Goal: Check status: Check status

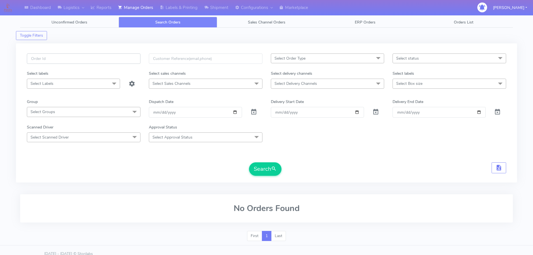
click at [96, 62] on input "text" at bounding box center [84, 58] width 114 height 10
paste input "1618623"
click at [249, 162] on button "Search" at bounding box center [265, 168] width 32 height 13
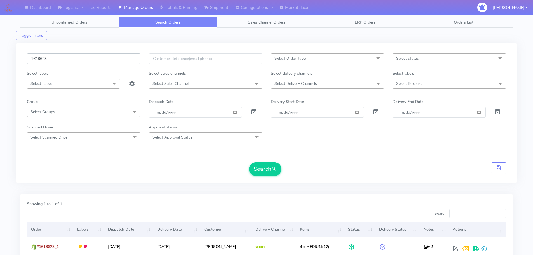
click at [126, 57] on input "1618623" at bounding box center [84, 58] width 114 height 10
paste input "7778"
type input "1617778"
click at [249, 162] on button "Search" at bounding box center [265, 168] width 32 height 13
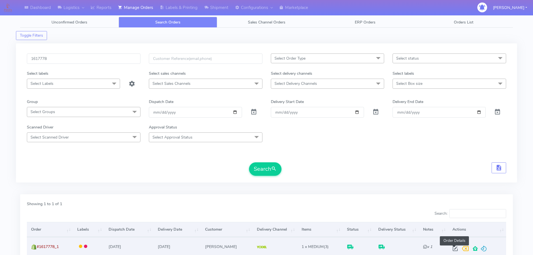
click at [454, 247] on span at bounding box center [455, 249] width 10 height 5
select select "5"
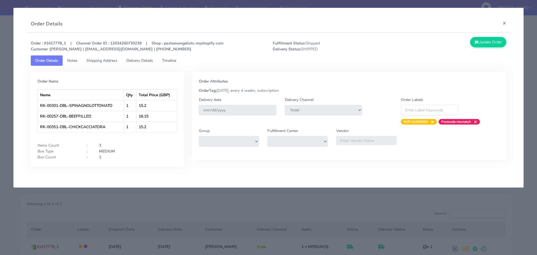
click at [152, 60] on span "Delivery Details" at bounding box center [139, 60] width 27 height 5
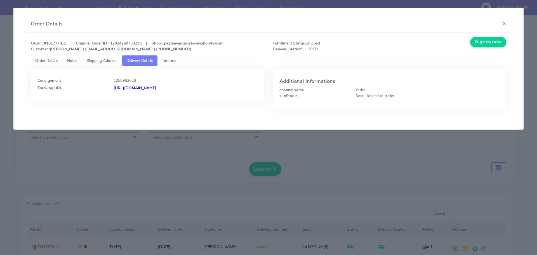
drag, startPoint x: 232, startPoint y: 93, endPoint x: 174, endPoint y: 101, distance: 57.9
click at [174, 101] on div "Consignment : 1258962628 Tracking URL : [URL][DOMAIN_NAME]" at bounding box center [148, 93] width 242 height 48
copy strong "JJD0002249960880848"
click at [171, 140] on modal-container "Order Details × Order : #1617778_1 | Channel Order ID : 12034260730239 | Shop :…" at bounding box center [268, 127] width 537 height 255
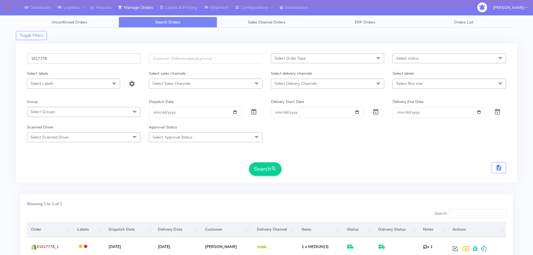
click at [124, 62] on input "1617778" at bounding box center [84, 58] width 114 height 10
click at [124, 58] on input "1617778" at bounding box center [84, 58] width 114 height 10
paste input "8623"
type input "1618623"
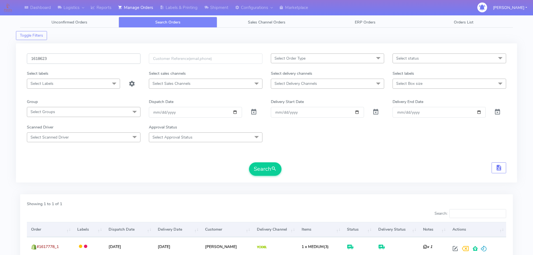
click at [249, 162] on button "Search" at bounding box center [265, 168] width 32 height 13
click at [159, 189] on div "1618623 Select Order Type Select All MEALS ATAVI One Off Pasta Club Gift Kit Ev…" at bounding box center [266, 115] width 501 height 151
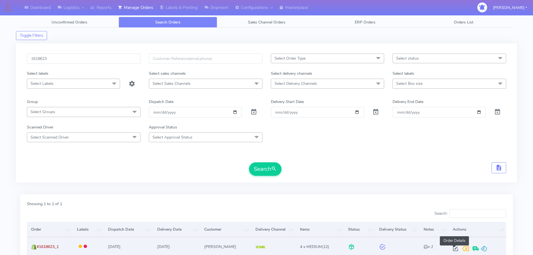
click at [455, 249] on span at bounding box center [455, 249] width 10 height 5
select select "5"
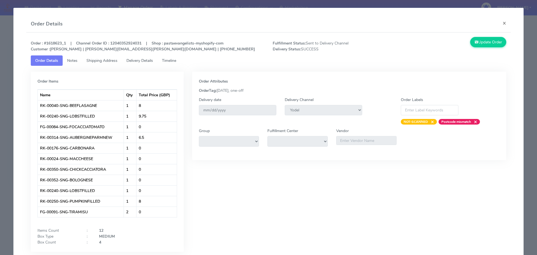
click at [144, 56] on link "Delivery Details" at bounding box center [140, 60] width 36 height 10
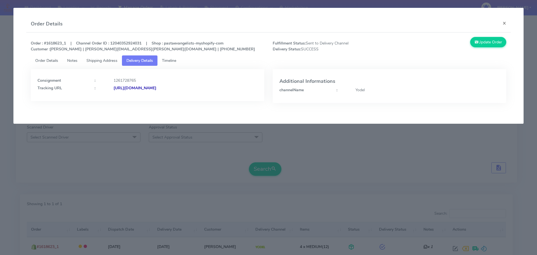
click at [156, 86] on strong "[URL][DOMAIN_NAME]" at bounding box center [135, 87] width 43 height 5
click at [113, 56] on link "Shipping Address" at bounding box center [102, 60] width 40 height 10
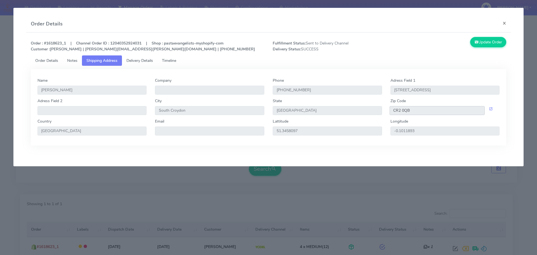
click at [407, 109] on input "CR2 0QB" at bounding box center [436, 110] width 95 height 9
click at [169, 64] on link "Timeline" at bounding box center [168, 60] width 23 height 10
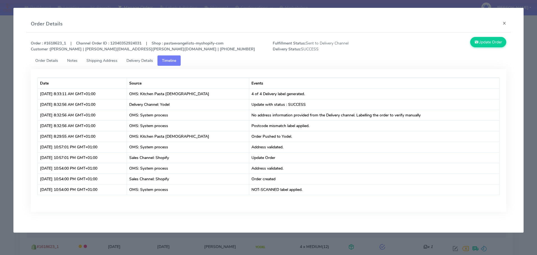
click at [130, 59] on span "Delivery Details" at bounding box center [139, 60] width 27 height 5
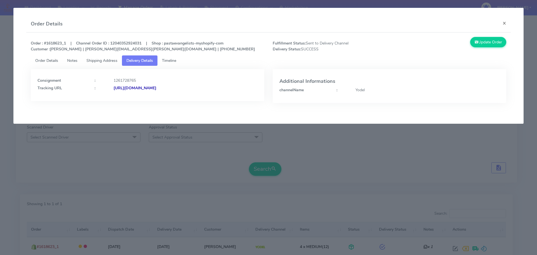
click at [106, 57] on link "Shipping Address" at bounding box center [102, 60] width 40 height 10
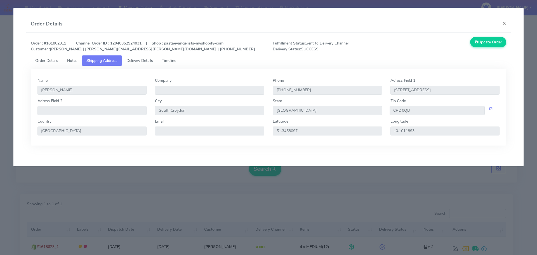
click at [141, 58] on span "Delivery Details" at bounding box center [139, 60] width 27 height 5
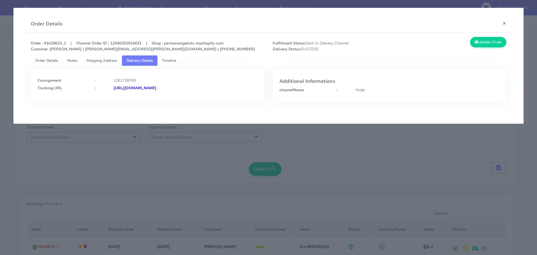
click at [67, 61] on link "Notes" at bounding box center [72, 60] width 19 height 10
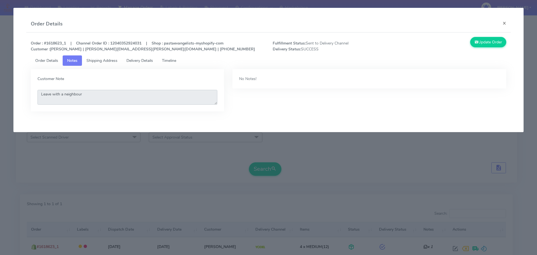
click at [116, 98] on textarea "Leave with a neighbour" at bounding box center [127, 97] width 180 height 15
click at [117, 98] on textarea "Leave with a neighbour" at bounding box center [127, 97] width 180 height 15
click at [142, 98] on textarea "Leave with a neighbour" at bounding box center [127, 97] width 180 height 15
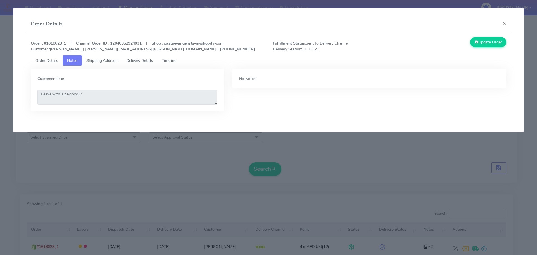
click at [140, 60] on span "Delivery Details" at bounding box center [139, 60] width 27 height 5
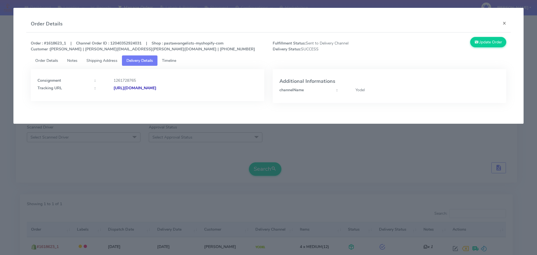
click at [156, 87] on strong "[URL][DOMAIN_NAME]" at bounding box center [135, 87] width 43 height 5
click at [323, 136] on modal-container "Order Details × Order : #1618623_1 | Channel Order ID : 12040352924031 | Shop :…" at bounding box center [268, 127] width 537 height 255
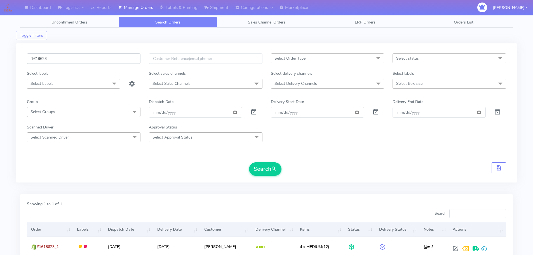
click at [101, 57] on input "1618623" at bounding box center [84, 58] width 114 height 10
paste input "027"
type input "1618027"
click at [249, 162] on button "Search" at bounding box center [265, 168] width 32 height 13
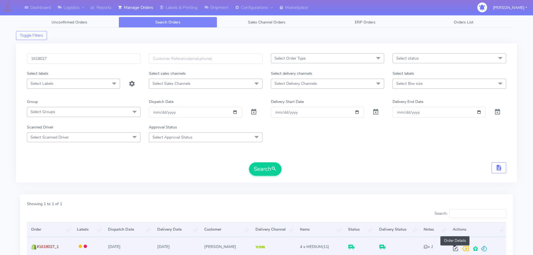
click at [453, 249] on span at bounding box center [455, 249] width 10 height 5
select select "5"
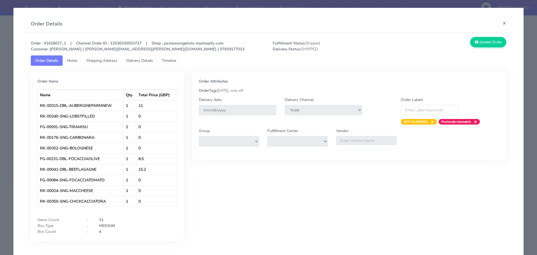
click at [143, 58] on span "Delivery Details" at bounding box center [139, 60] width 27 height 5
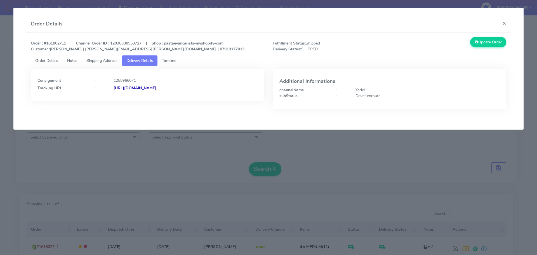
click at [47, 61] on span "Order Details" at bounding box center [46, 60] width 23 height 5
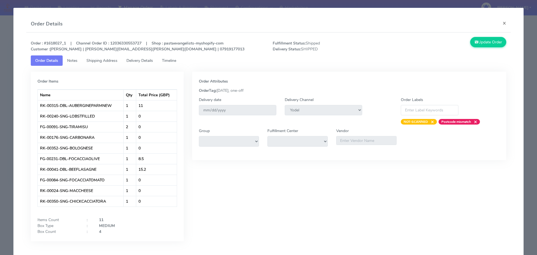
click at [211, 59] on ul "Order Details Notes Shipping Address Delivery Details Timeline" at bounding box center [269, 60] width 476 height 10
click at [137, 63] on span "Delivery Details" at bounding box center [139, 60] width 27 height 5
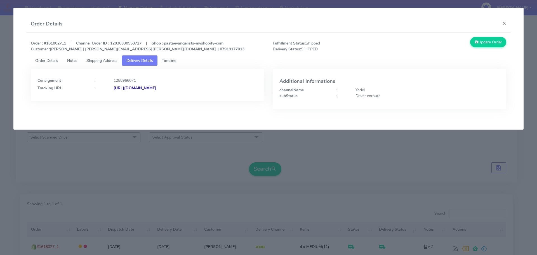
click at [213, 28] on div "Order Details ×" at bounding box center [268, 24] width 485 height 17
click at [204, 32] on div "Order Details ×" at bounding box center [268, 24] width 485 height 17
click at [57, 63] on link "Order Details" at bounding box center [47, 60] width 32 height 10
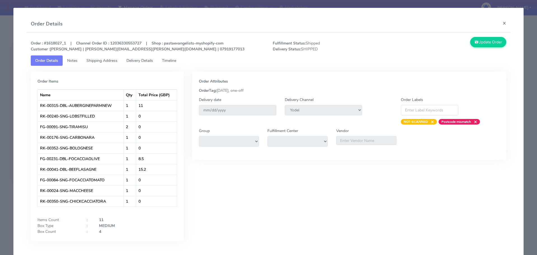
click at [142, 60] on span "Delivery Details" at bounding box center [139, 60] width 27 height 5
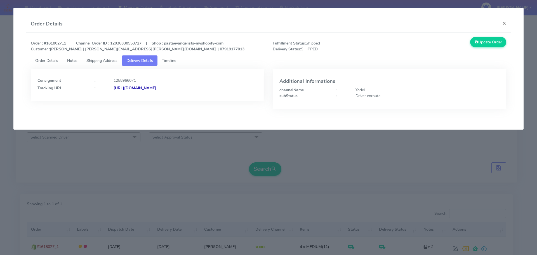
click at [225, 63] on ul "Order Details Notes Shipping Address Delivery Details Timeline" at bounding box center [269, 60] width 476 height 10
drag, startPoint x: 239, startPoint y: 96, endPoint x: 114, endPoint y: 100, distance: 124.5
click at [114, 100] on div "Consignment : 1258966071 Tracking URL : [URL][DOMAIN_NAME]" at bounding box center [147, 85] width 233 height 32
copy strong "[URL][DOMAIN_NAME]"
